Goal: Check status: Check status

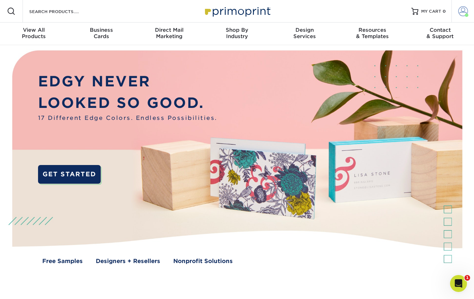
click at [463, 13] on span at bounding box center [464, 11] width 10 height 10
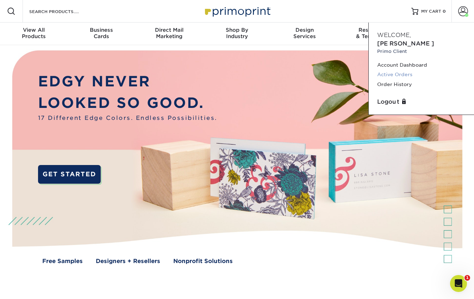
click at [397, 70] on link "Active Orders" at bounding box center [422, 75] width 88 height 10
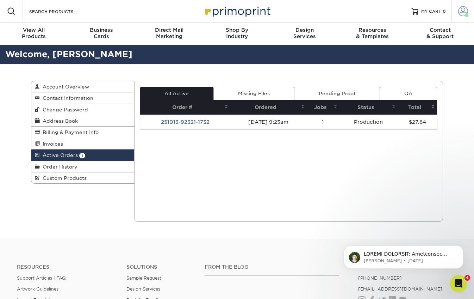
click at [461, 12] on span at bounding box center [464, 11] width 10 height 10
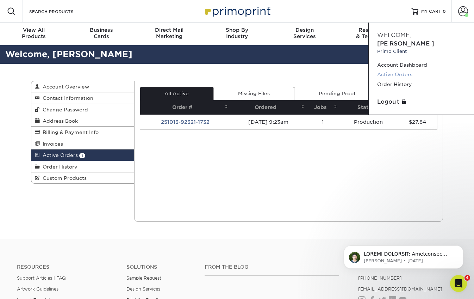
click at [397, 70] on link "Active Orders" at bounding box center [422, 75] width 88 height 10
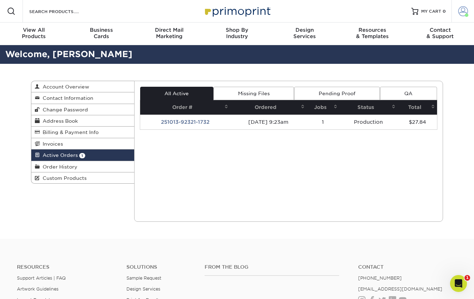
click at [464, 12] on span at bounding box center [464, 11] width 10 height 10
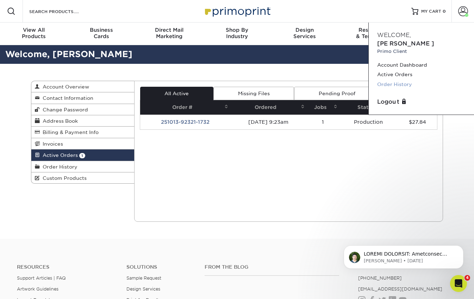
click at [401, 80] on link "Order History" at bounding box center [422, 85] width 88 height 10
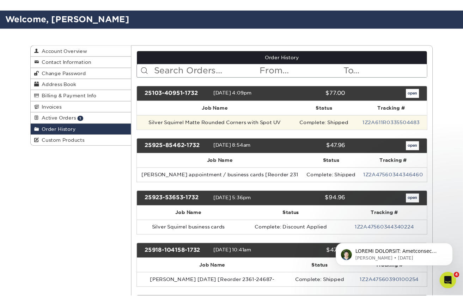
scroll to position [41, 0]
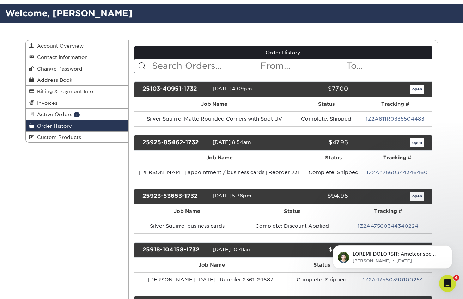
click at [172, 64] on input "text" at bounding box center [205, 65] width 108 height 13
paste input "251013-92321-1732"
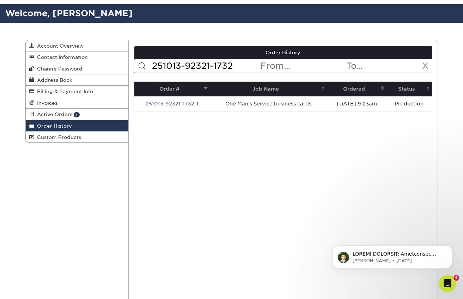
type input "251013-92321-1732"
